Goal: Transaction & Acquisition: Download file/media

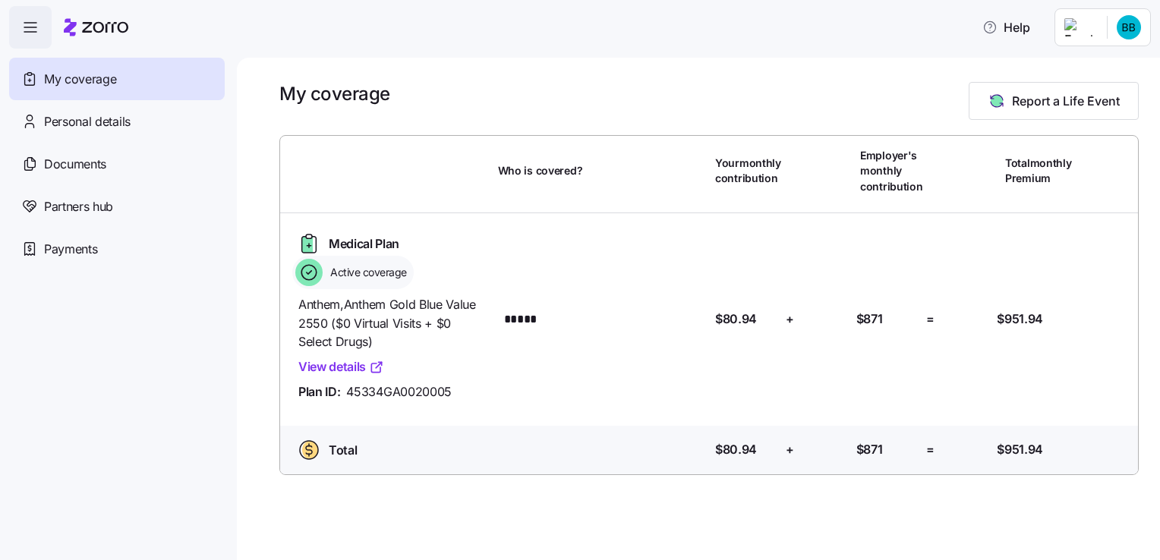
click at [358, 367] on link "View details" at bounding box center [341, 366] width 86 height 19
click at [112, 257] on div "Payments" at bounding box center [117, 249] width 216 height 43
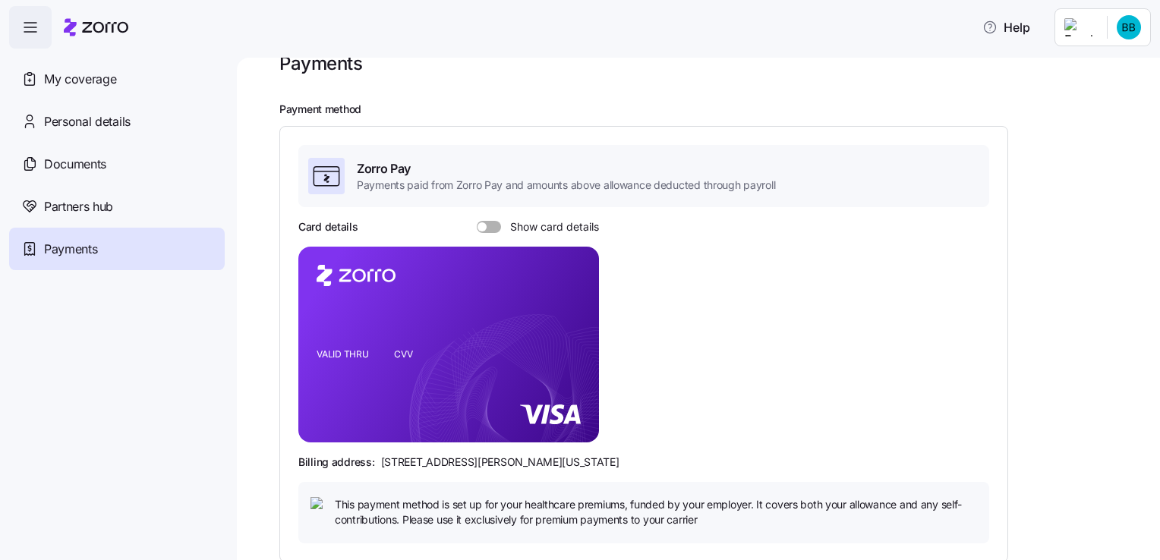
scroll to position [49, 0]
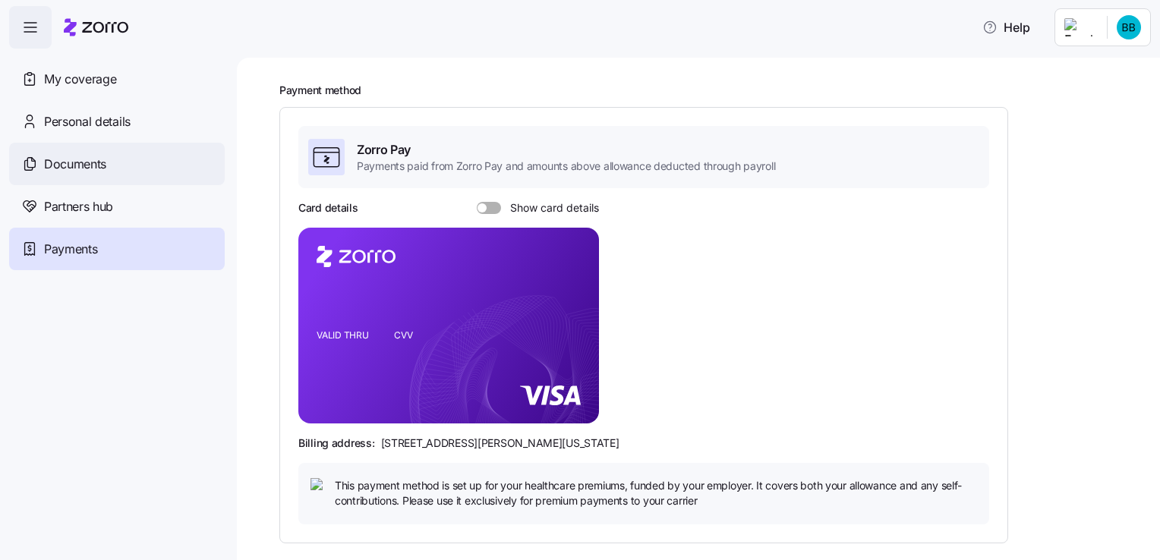
click at [109, 165] on div "Documents" at bounding box center [117, 164] width 216 height 43
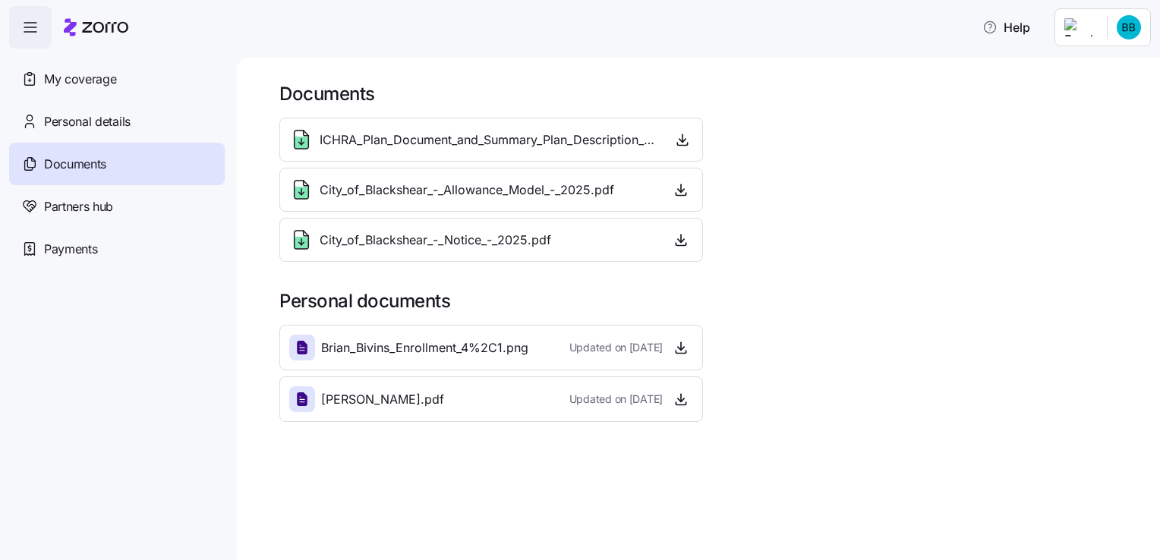
click at [313, 134] on div "ICHRA_Plan_Document_and_Summary_Plan_Description_-_2025.pdf" at bounding box center [474, 140] width 370 height 24
click at [686, 139] on icon "button" at bounding box center [682, 139] width 15 height 15
click at [103, 77] on span "My coverage" at bounding box center [80, 79] width 72 height 19
